Goal: Task Accomplishment & Management: Use online tool/utility

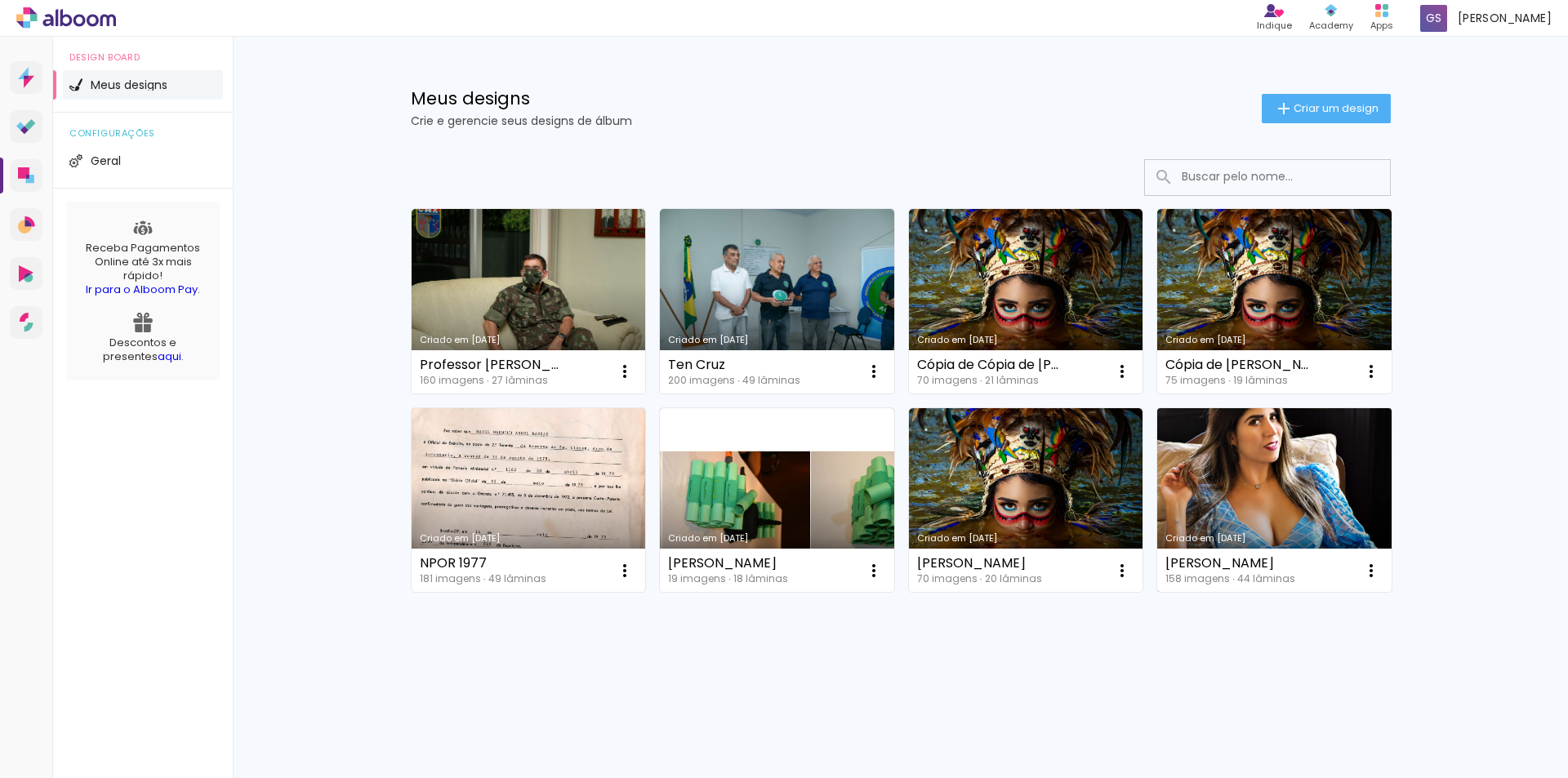
click at [1241, 485] on link "Criado em [DATE]" at bounding box center [1274, 500] width 234 height 184
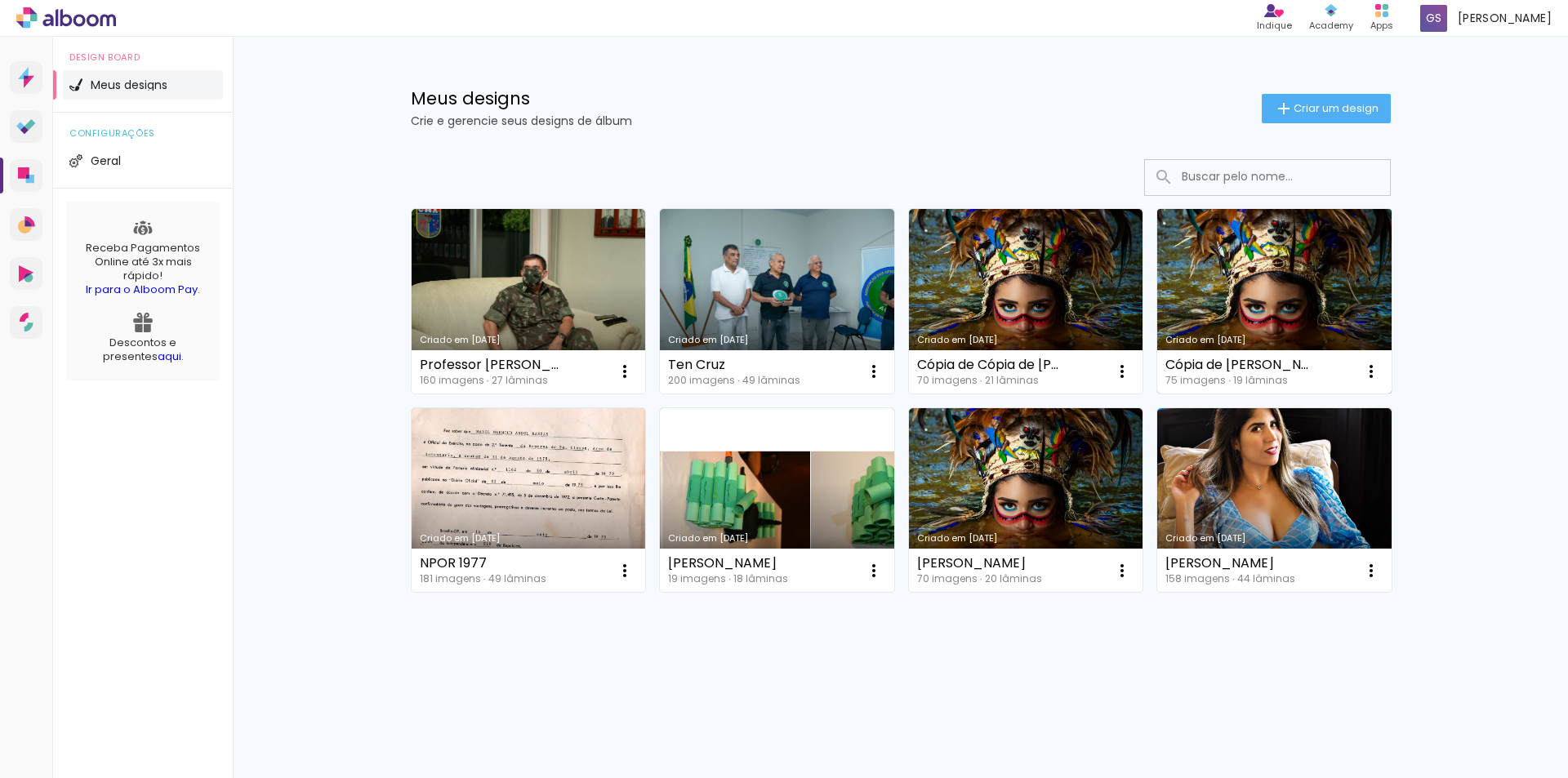
click at [1268, 271] on link "Criado em [DATE]" at bounding box center [1274, 301] width 234 height 184
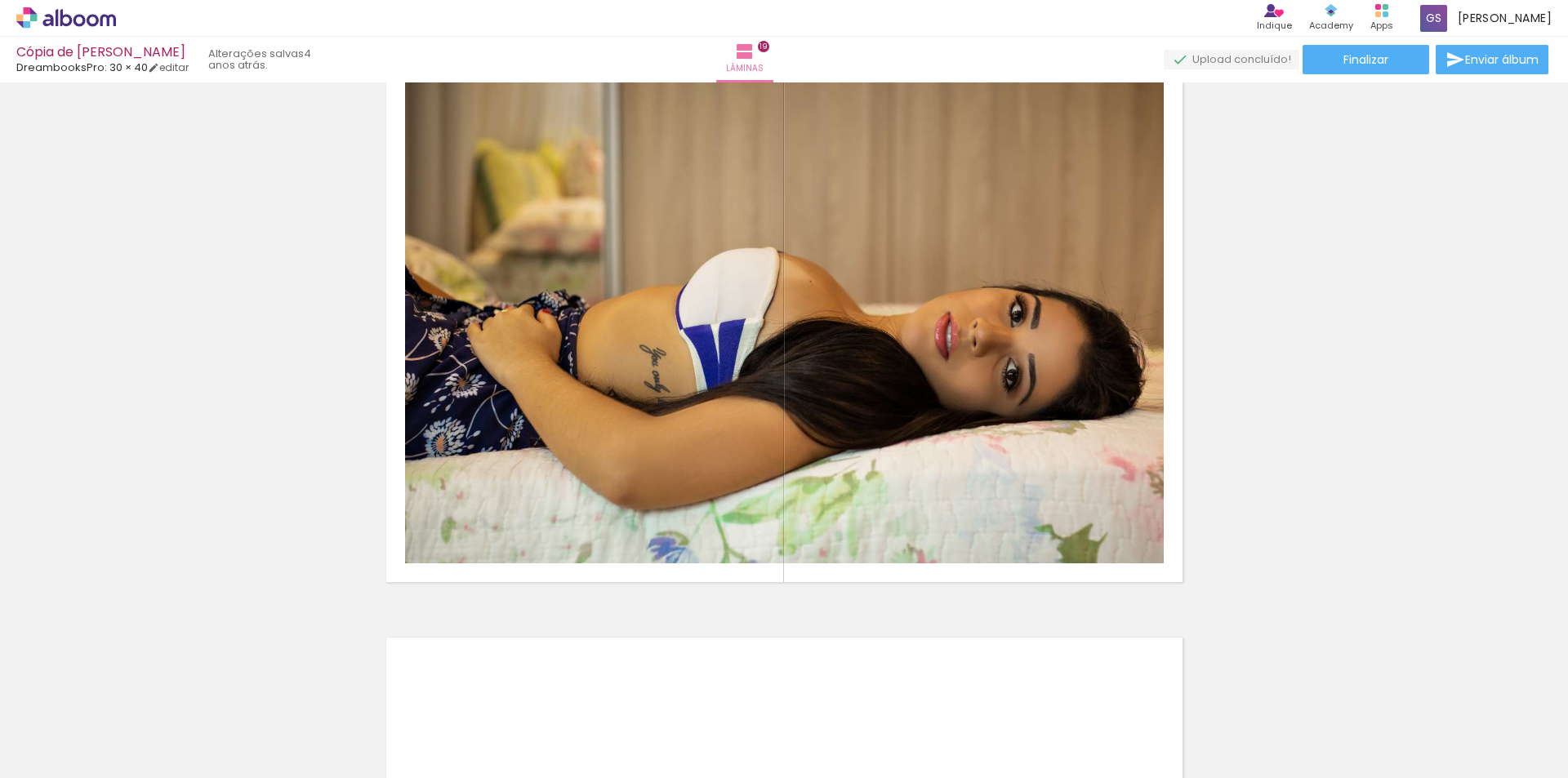
scroll to position [10533, 0]
